Goal: Find specific page/section: Find specific page/section

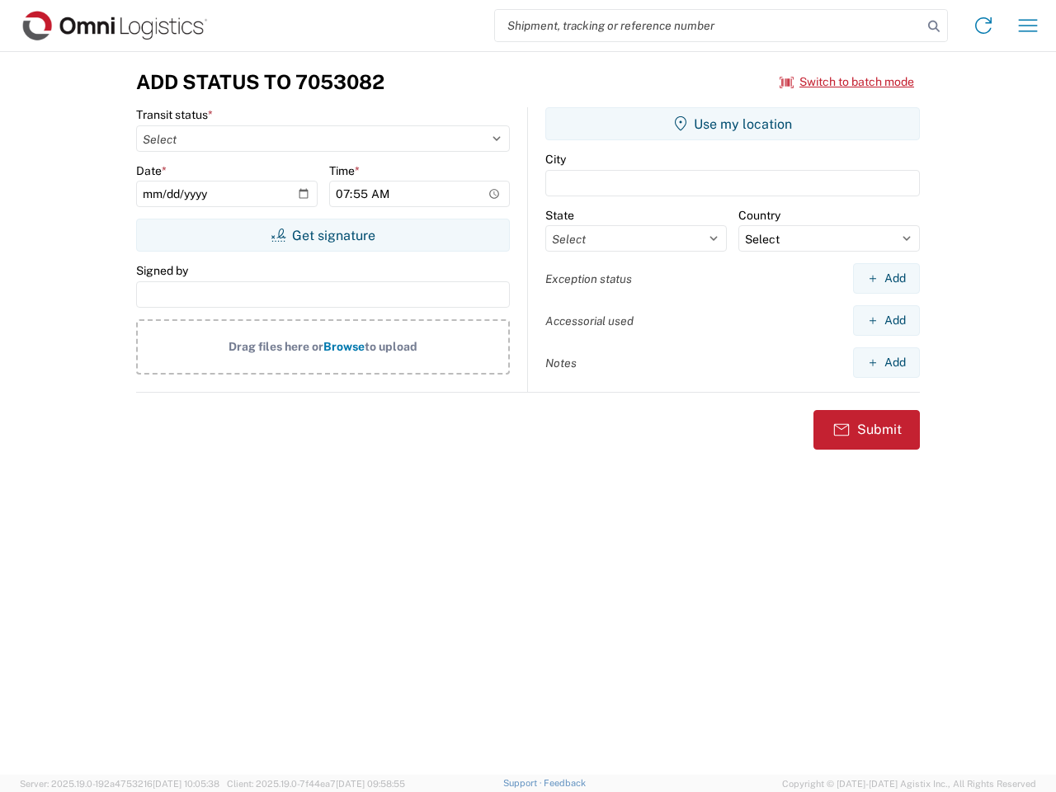
click at [709, 26] on input "search" at bounding box center [709, 25] width 428 height 31
click at [934, 26] on icon at bounding box center [934, 26] width 23 height 23
click at [984, 26] on icon at bounding box center [984, 25] width 26 height 26
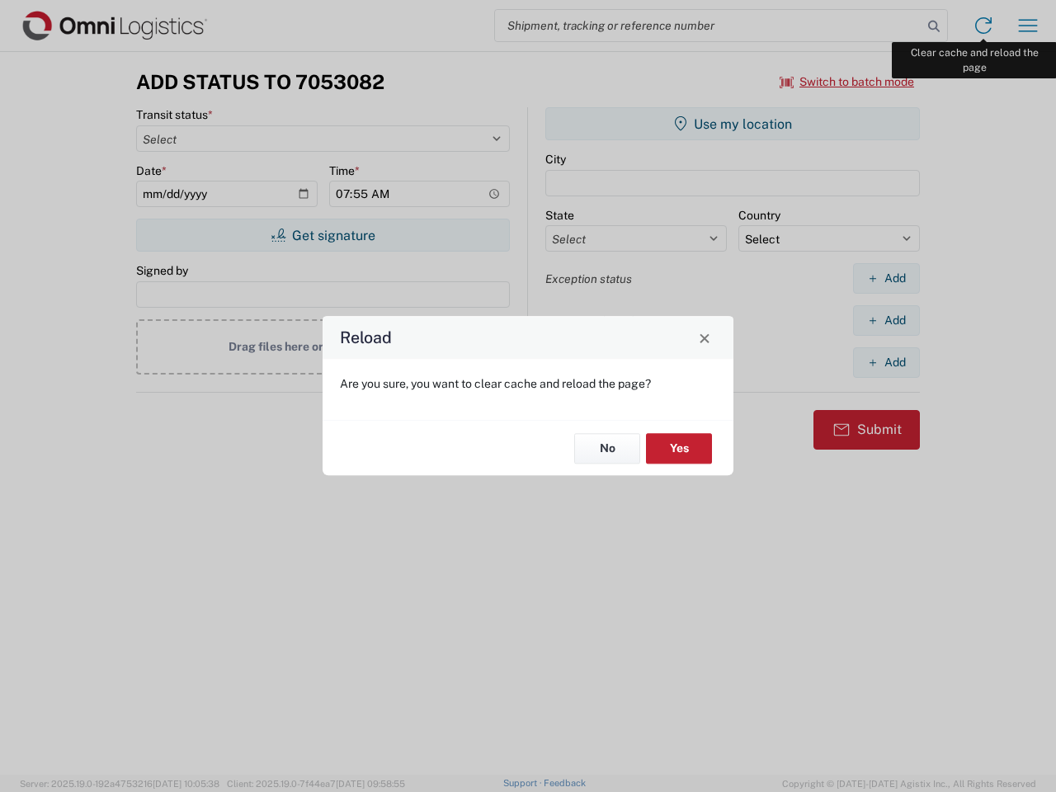
click at [1028, 26] on div "Reload Are you sure, you want to clear cache and reload the page? No Yes" at bounding box center [528, 396] width 1056 height 792
click at [848, 82] on div "Reload Are you sure, you want to clear cache and reload the page? No Yes" at bounding box center [528, 396] width 1056 height 792
click at [323, 235] on div "Reload Are you sure, you want to clear cache and reload the page? No Yes" at bounding box center [528, 396] width 1056 height 792
click at [733, 124] on div "Reload Are you sure, you want to clear cache and reload the page? No Yes" at bounding box center [528, 396] width 1056 height 792
click at [886, 278] on div "Reload Are you sure, you want to clear cache and reload the page? No Yes" at bounding box center [528, 396] width 1056 height 792
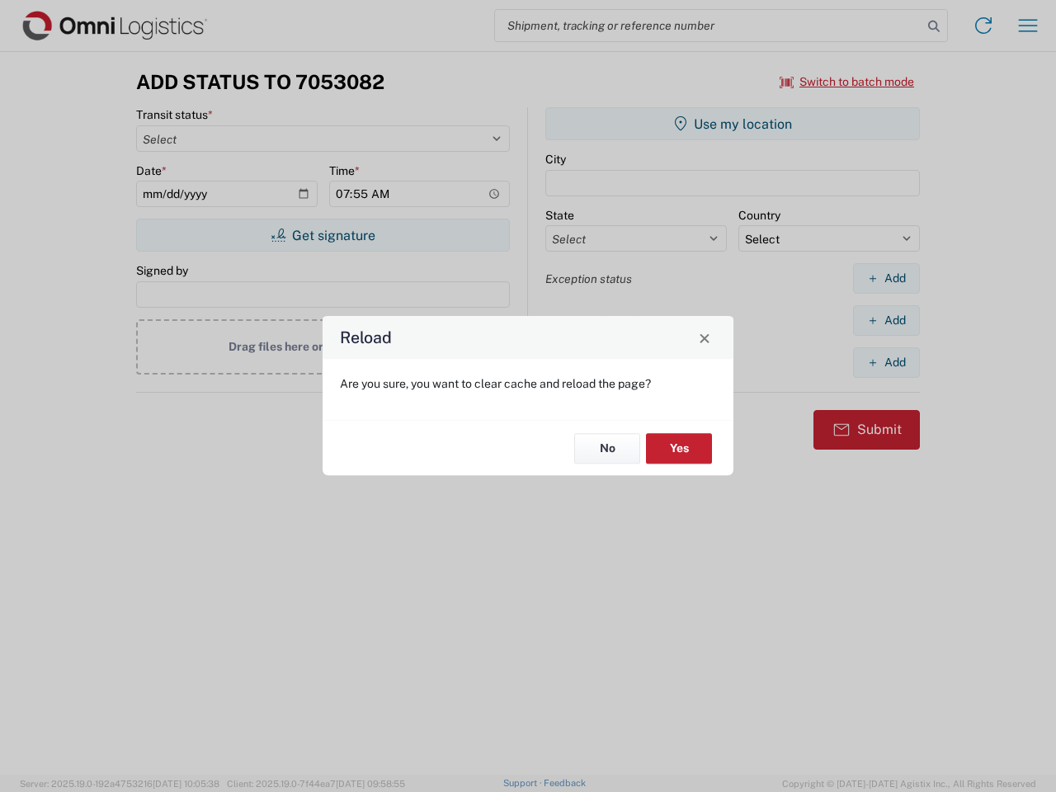
click at [886, 320] on div "Reload Are you sure, you want to clear cache and reload the page? No Yes" at bounding box center [528, 396] width 1056 height 792
click at [886, 362] on div "Reload Are you sure, you want to clear cache and reload the page? No Yes" at bounding box center [528, 396] width 1056 height 792
